Goal: Task Accomplishment & Management: Manage account settings

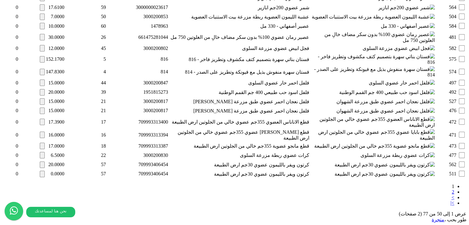
scroll to position [2928, 0]
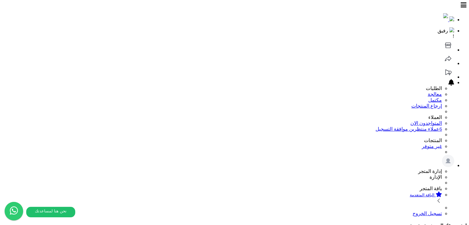
type input "******"
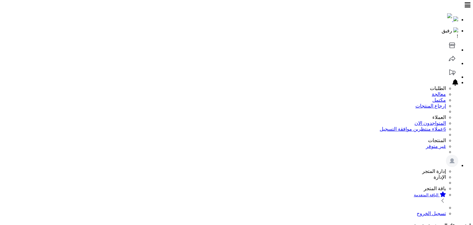
type input "*********"
type input "******"
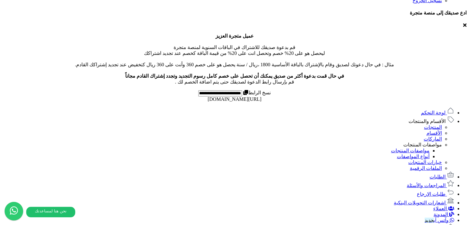
scroll to position [308, 0]
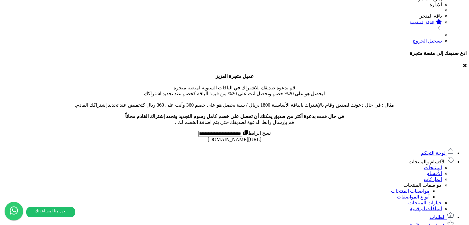
scroll to position [216, 0]
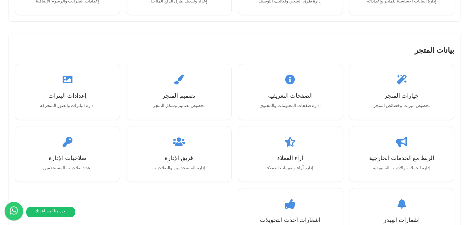
scroll to position [586, 0]
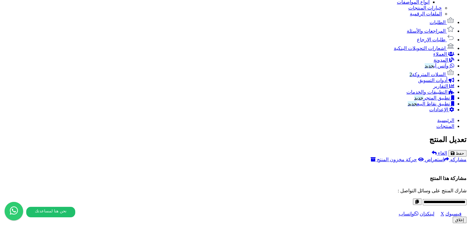
scroll to position [408, 0]
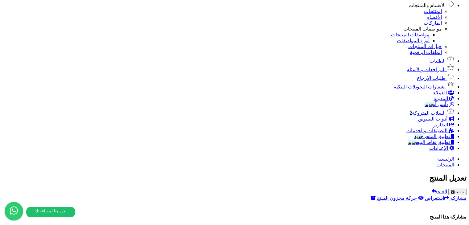
scroll to position [381, 0]
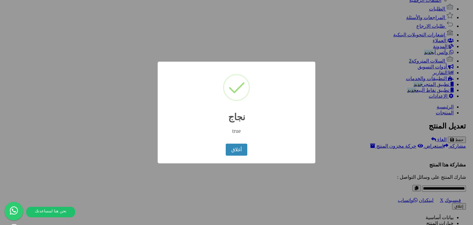
click at [160, 104] on div "× نجاج true أغلاق No Cancel" at bounding box center [236, 112] width 473 height 225
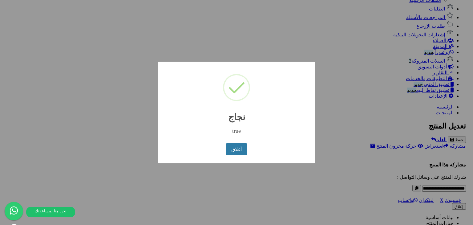
click at [235, 153] on button "أغلاق" at bounding box center [236, 149] width 21 height 12
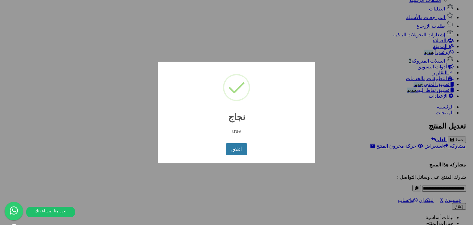
click at [244, 152] on button "أغلاق" at bounding box center [236, 149] width 21 height 12
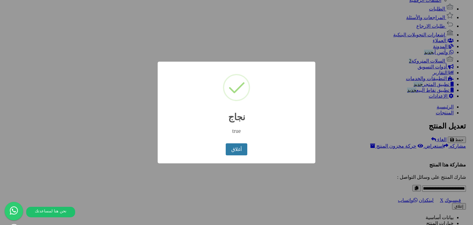
click at [242, 151] on button "أغلاق" at bounding box center [236, 149] width 21 height 12
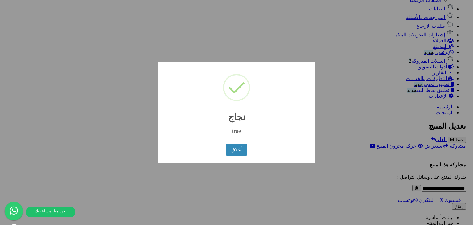
click at [234, 142] on div "أغلاق No Cancel" at bounding box center [236, 149] width 24 height 15
click at [232, 148] on button "أغلاق" at bounding box center [236, 149] width 21 height 12
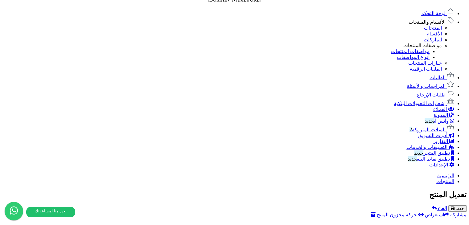
scroll to position [339, 0]
